Goal: Task Accomplishment & Management: Use online tool/utility

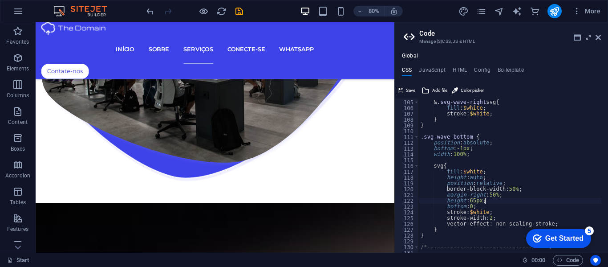
scroll to position [602, 0]
click at [600, 36] on icon at bounding box center [598, 37] width 5 height 7
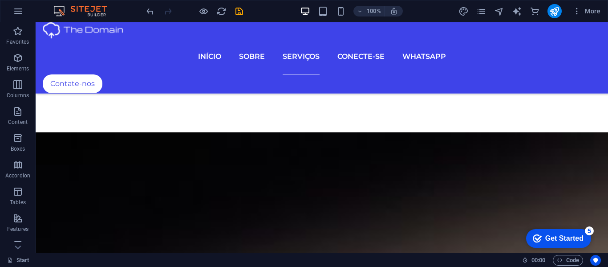
scroll to position [2463, 0]
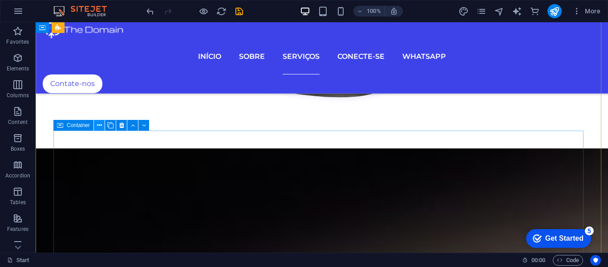
click at [99, 126] on icon at bounding box center [99, 125] width 5 height 9
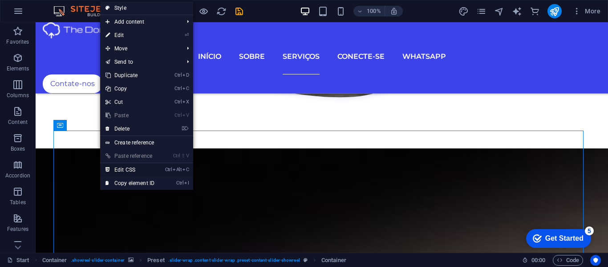
click at [126, 167] on link "Ctrl Alt C Edit CSS" at bounding box center [130, 169] width 60 height 13
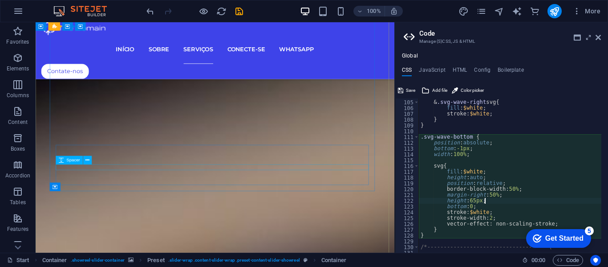
type textarea "position: absolute;"
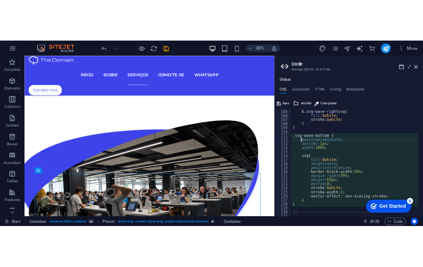
scroll to position [628, 0]
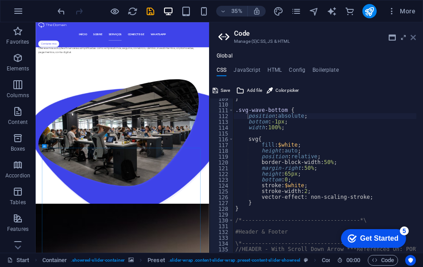
click at [413, 37] on icon at bounding box center [412, 37] width 5 height 7
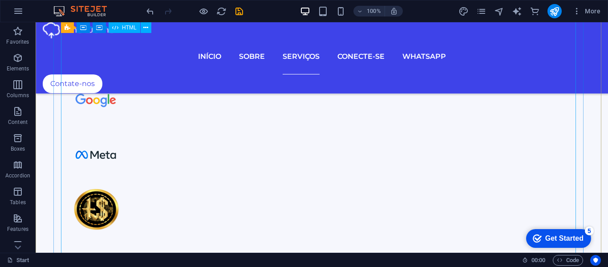
scroll to position [1712, 0]
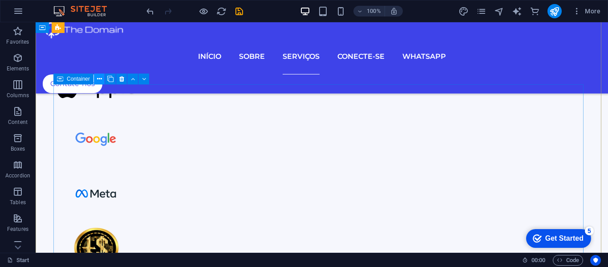
click at [98, 77] on icon at bounding box center [99, 78] width 5 height 9
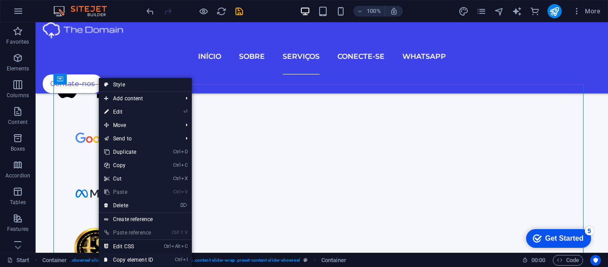
click at [122, 243] on link "Ctrl Alt C Edit CSS" at bounding box center [129, 246] width 60 height 13
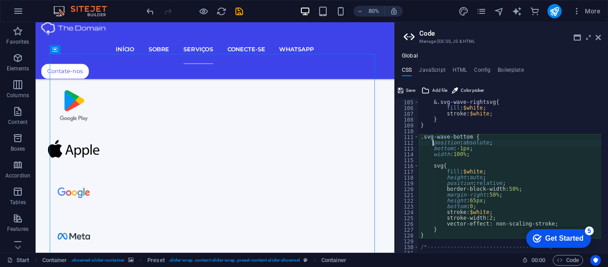
scroll to position [602, 0]
click at [491, 200] on div "& .svg-wave-right svg { fill : $white ; stroke: $white ; } } .svg-wave-bottom {…" at bounding box center [596, 173] width 355 height 159
type textarea "border-block-width: 50%; margin-right: 50%;"
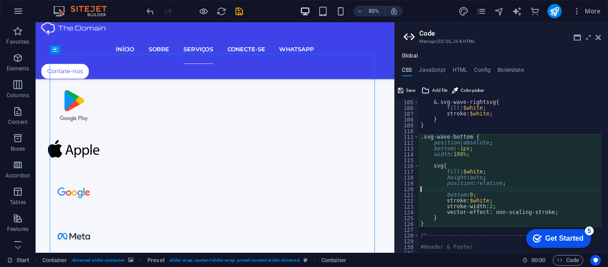
type textarea "position: relative;"
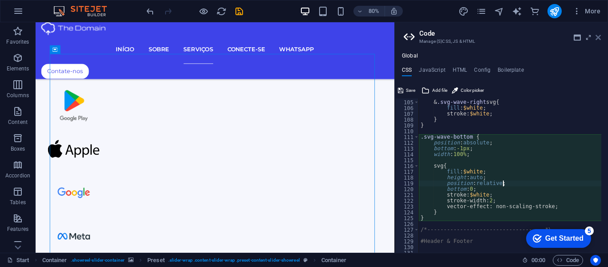
click at [598, 35] on icon at bounding box center [598, 37] width 5 height 7
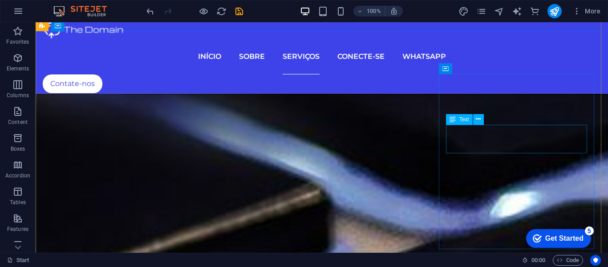
scroll to position [3493, 0]
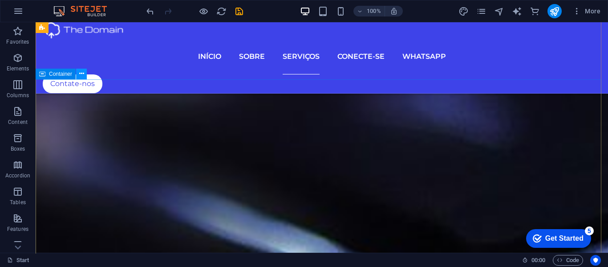
click at [84, 74] on button at bounding box center [81, 74] width 11 height 11
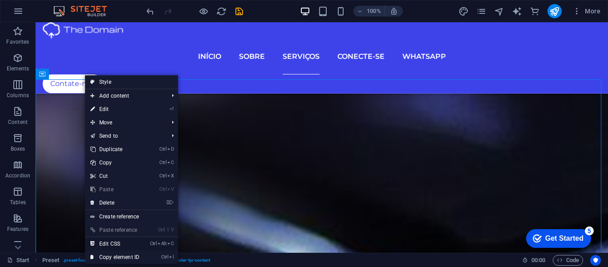
click at [111, 242] on link "Ctrl Alt C Edit CSS" at bounding box center [115, 243] width 60 height 13
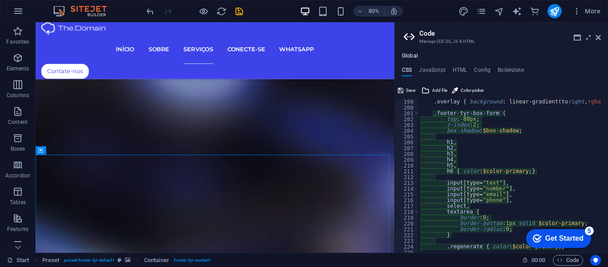
scroll to position [1001, 0]
click at [489, 126] on div ".overlay { background : linear-gradient ( to right , rgba ( $color-user-3 , 0.5…" at bounding box center [596, 172] width 355 height 159
type textarea "z-index: 2;"
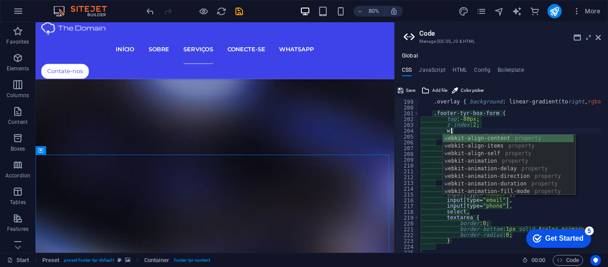
scroll to position [0, 4]
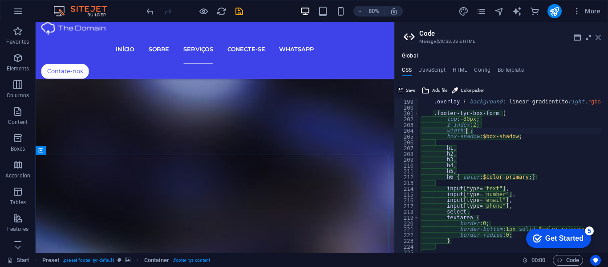
type textarea "width: ;"
click at [598, 37] on icon at bounding box center [598, 37] width 5 height 7
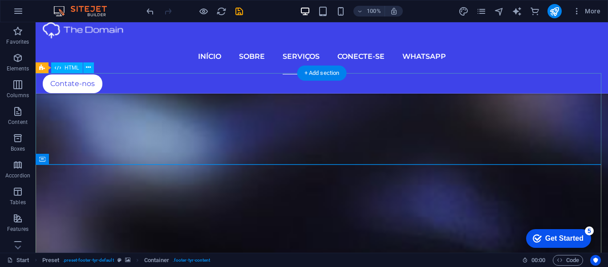
scroll to position [3431, 0]
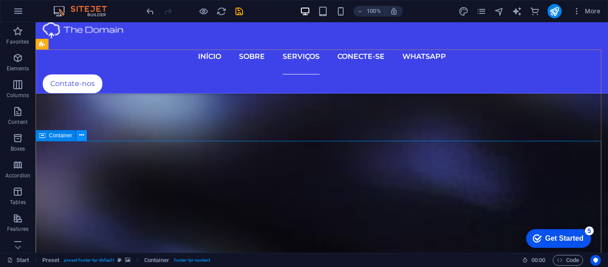
click at [81, 134] on icon at bounding box center [81, 134] width 5 height 9
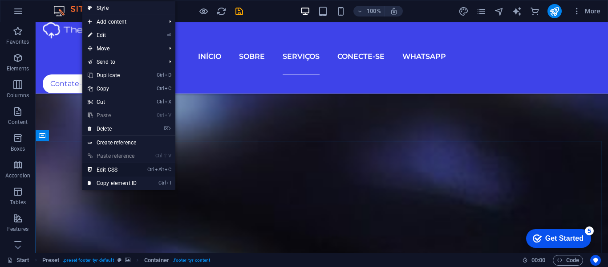
click at [107, 167] on link "Ctrl Alt C Edit CSS" at bounding box center [112, 169] width 60 height 13
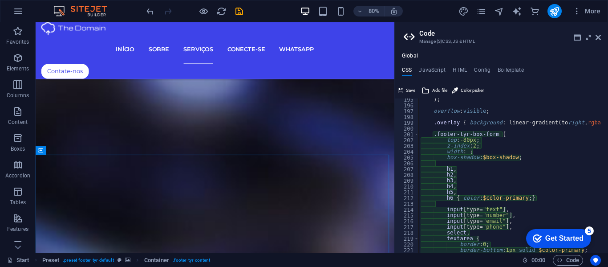
scroll to position [981, 0]
click at [467, 153] on div ") ; overflow : visible ; .overlay { background : linear-gradient ( to right , r…" at bounding box center [596, 176] width 355 height 159
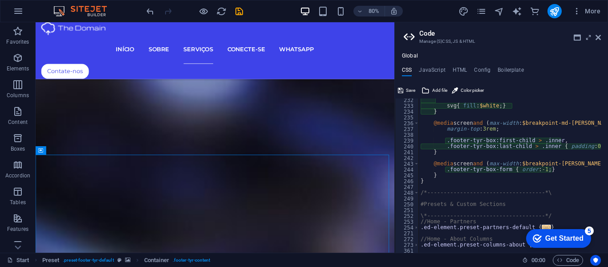
scroll to position [1168, 0]
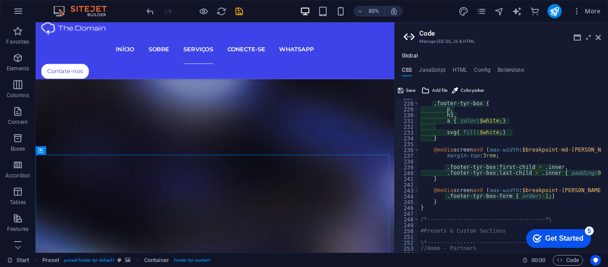
click at [590, 192] on div ".footer-tyr-box { p , h3 , a { color : $white ; } svg { fill : $white ; } } @me…" at bounding box center [596, 174] width 355 height 159
type textarea "@media screen and (max-width:$breakpoint-[PERSON_NAME]) {"
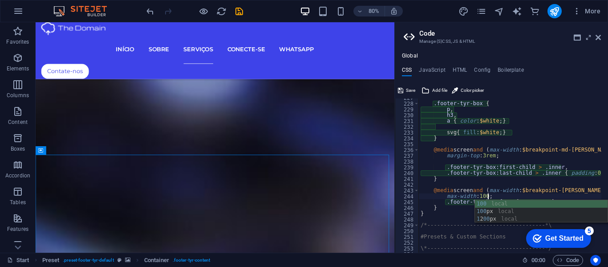
scroll to position [0, 6]
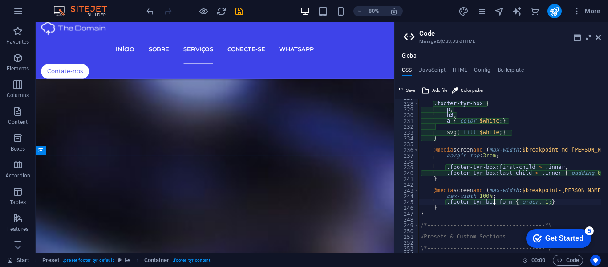
type textarea "}"
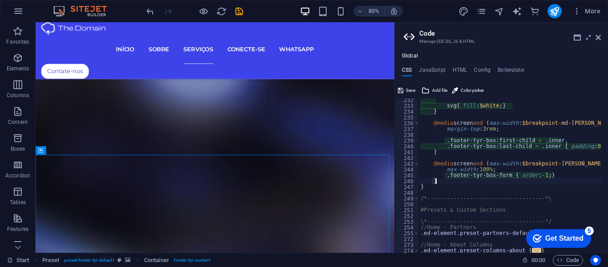
scroll to position [1194, 0]
click at [599, 35] on icon at bounding box center [598, 37] width 5 height 7
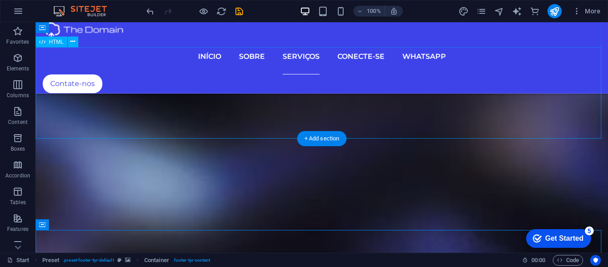
scroll to position [3387, 0]
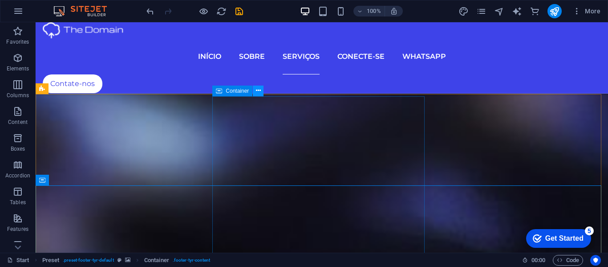
click at [257, 87] on icon at bounding box center [258, 90] width 5 height 9
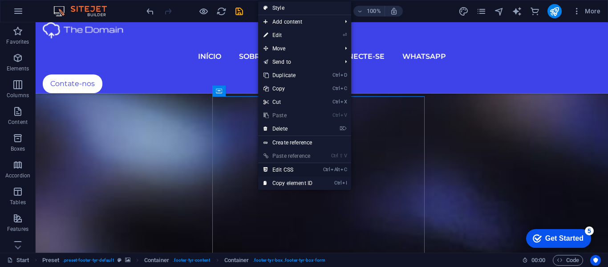
click at [285, 167] on link "Ctrl Alt C Edit CSS" at bounding box center [288, 169] width 60 height 13
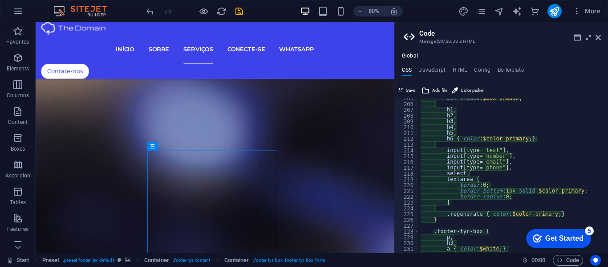
scroll to position [986, 0]
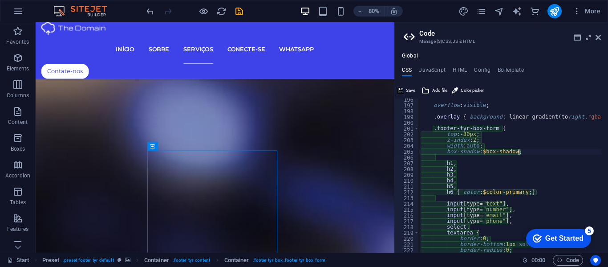
click at [523, 151] on div "overflow : visible ; .overlay { background : linear-gradient ( to right , rgba …" at bounding box center [596, 176] width 355 height 159
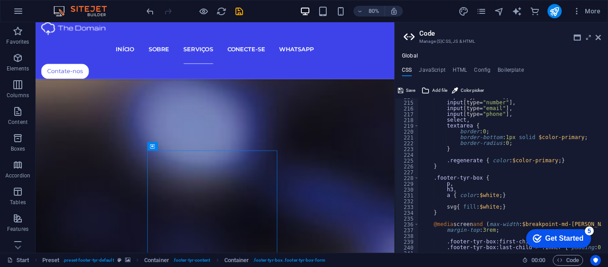
scroll to position [1066, 0]
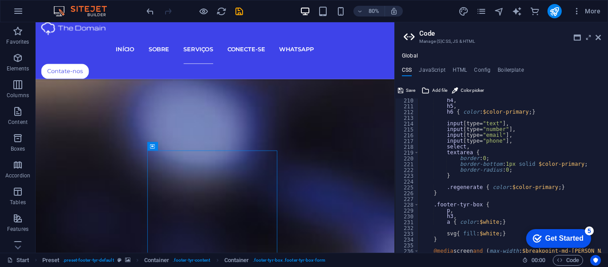
click at [513, 170] on div "h4 , h5 , h6 { color : $color-primary ; } input [ type= "text" ] , input [ type…" at bounding box center [596, 177] width 355 height 159
type textarea "border-radius: 0;"
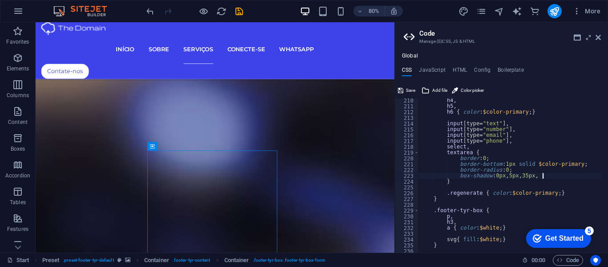
scroll to position [0, 13]
type textarea "box-shadow: 0px, 5px, 35px, 0px;"
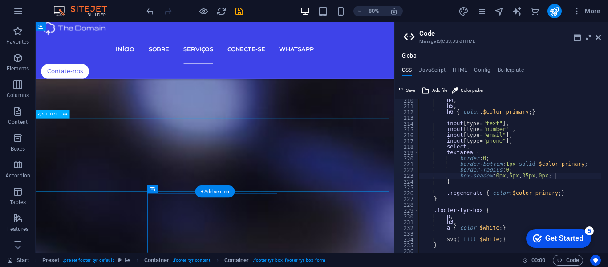
scroll to position [2793, 0]
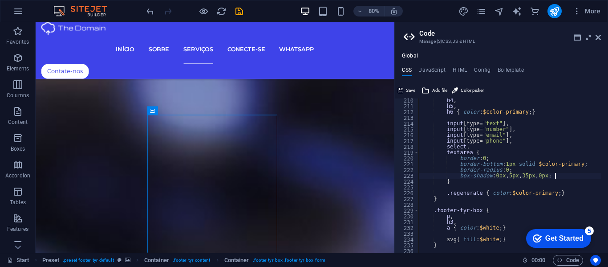
click at [559, 176] on div "h4 , h5 , h6 { color : $color-primary ; } input [ type= "text" ] , input [ type…" at bounding box center [596, 177] width 355 height 159
click at [600, 37] on icon at bounding box center [598, 37] width 5 height 7
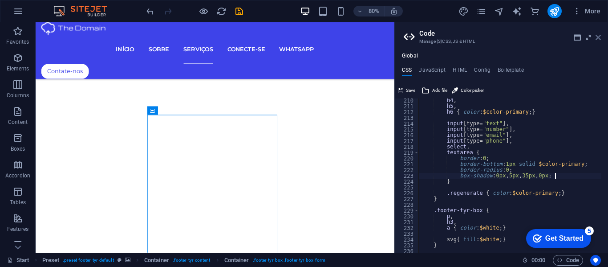
scroll to position [3488, 0]
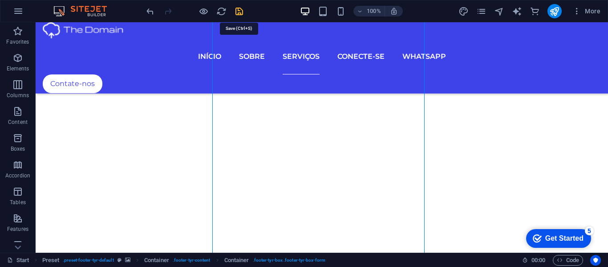
click at [238, 9] on icon "save" at bounding box center [239, 11] width 10 height 10
